Goal: Transaction & Acquisition: Purchase product/service

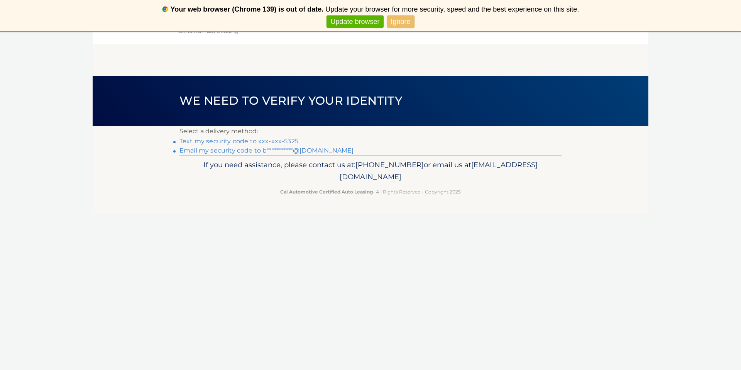
click at [256, 142] on link "Text my security code to xxx-xxx-5325" at bounding box center [239, 140] width 119 height 7
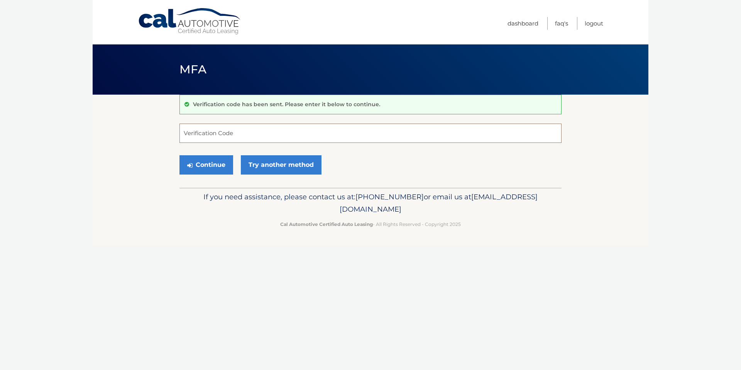
click at [230, 129] on input "Verification Code" at bounding box center [371, 133] width 382 height 19
type input "860311"
click at [220, 168] on button "Continue" at bounding box center [207, 164] width 54 height 19
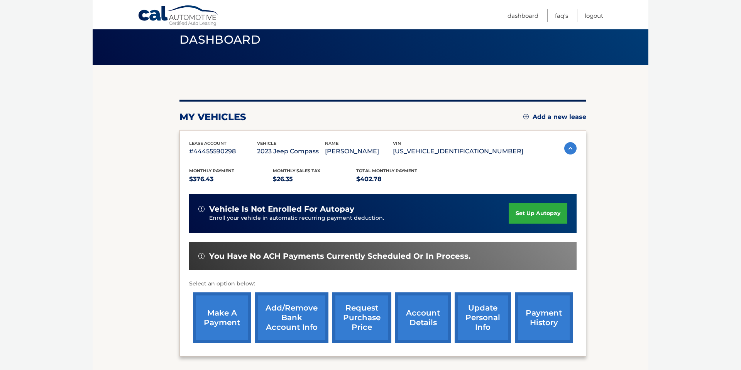
scroll to position [98, 0]
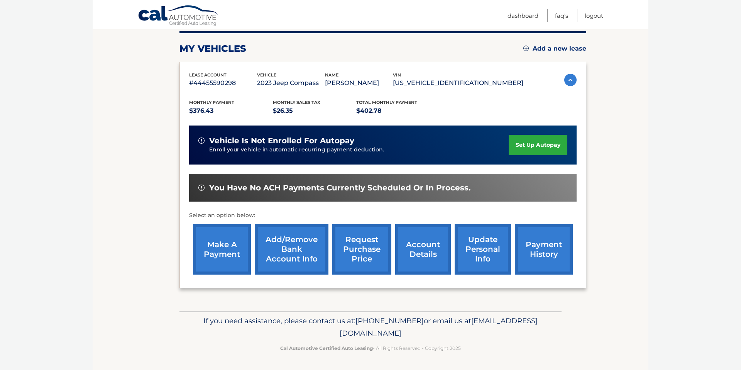
click at [217, 243] on link "make a payment" at bounding box center [222, 249] width 58 height 51
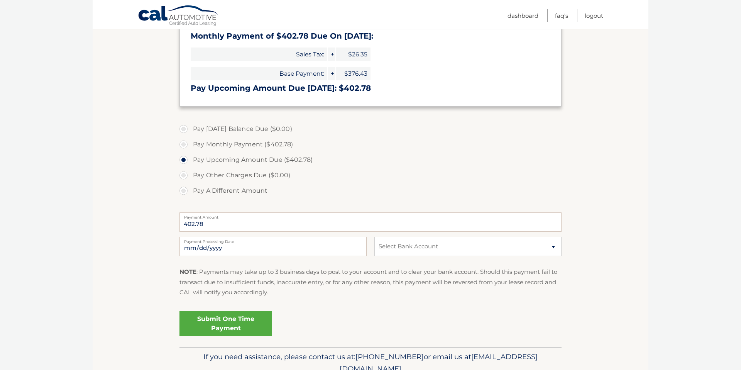
scroll to position [149, 0]
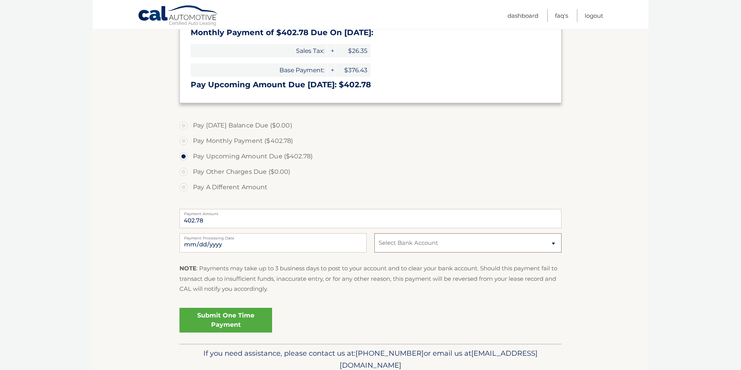
click at [462, 249] on select "Select Bank Account Checking BANK OF AMERICA, N.A. *****0761 Checking CITIBANK …" at bounding box center [467, 242] width 187 height 19
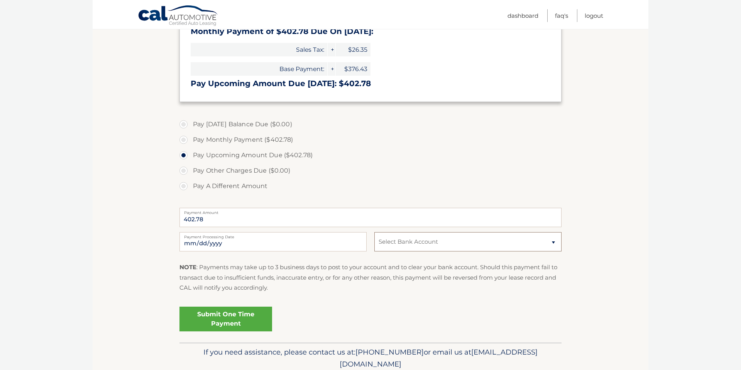
select select "OWEyYzQ1MjMtMDVhZS00OWMwLTg4NDgtMDRiOTczMDc3YjE4"
click at [374, 232] on select "Select Bank Account Checking BANK OF AMERICA, N.A. *****0761 Checking CITIBANK …" at bounding box center [467, 241] width 187 height 19
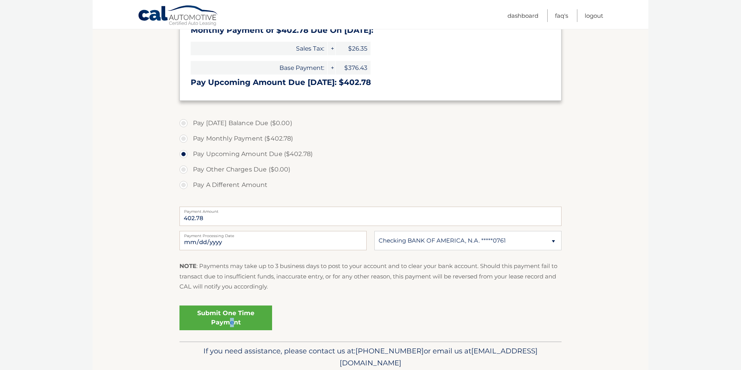
click at [233, 318] on link "Submit One Time Payment" at bounding box center [226, 317] width 93 height 25
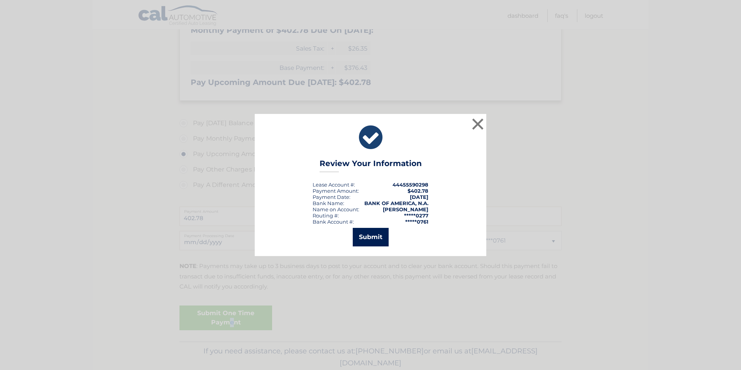
click at [376, 241] on button "Submit" at bounding box center [371, 237] width 36 height 19
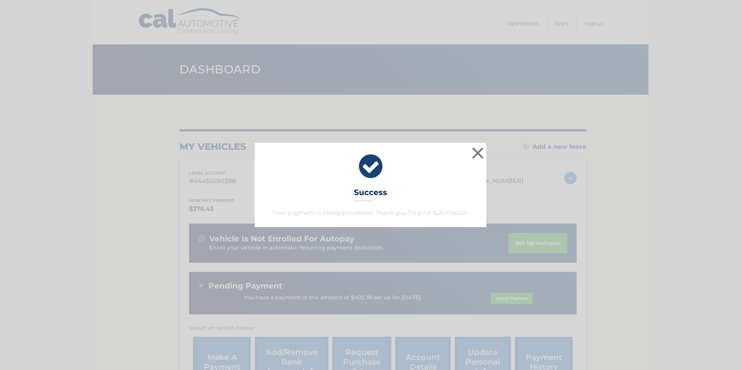
click at [491, 218] on div "× Success Your payment is being processed. Thank you for your submission." at bounding box center [370, 185] width 735 height 84
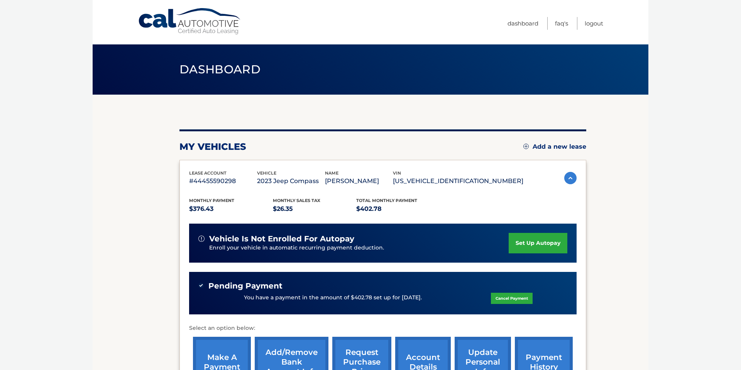
scroll to position [113, 0]
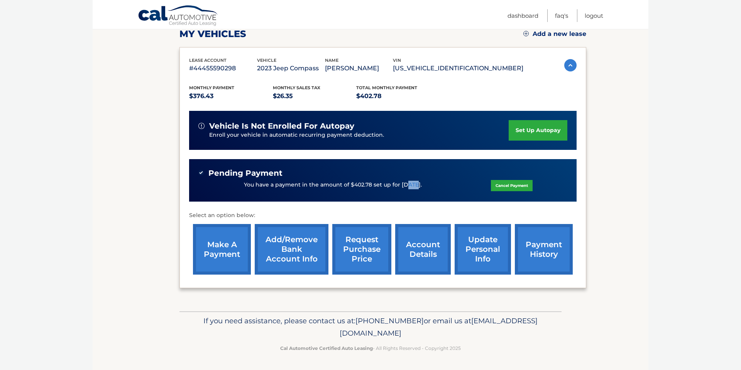
drag, startPoint x: 409, startPoint y: 185, endPoint x: 293, endPoint y: 153, distance: 120.8
click at [398, 183] on p "You have a payment in the amount of $402.78 set up for [DATE]." at bounding box center [333, 185] width 178 height 8
